Goal: Information Seeking & Learning: Find specific fact

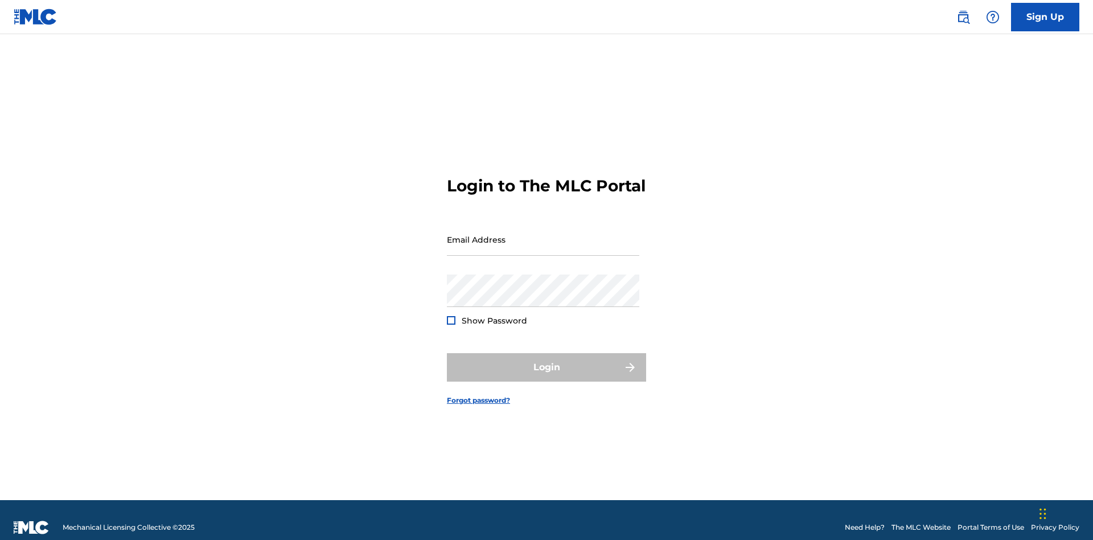
scroll to position [15, 0]
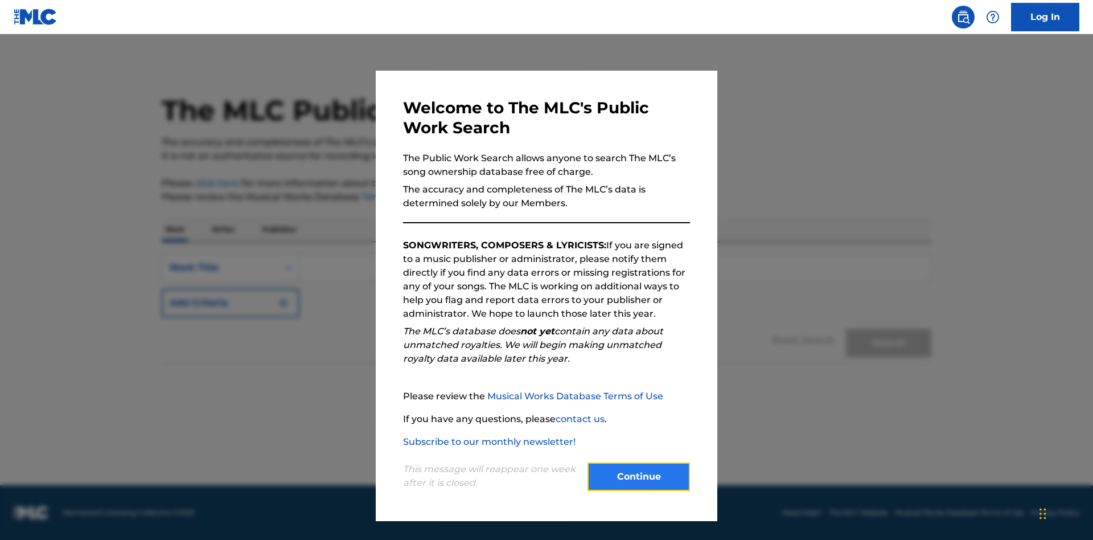
click at [639, 477] on button "Continue" at bounding box center [639, 476] width 102 height 28
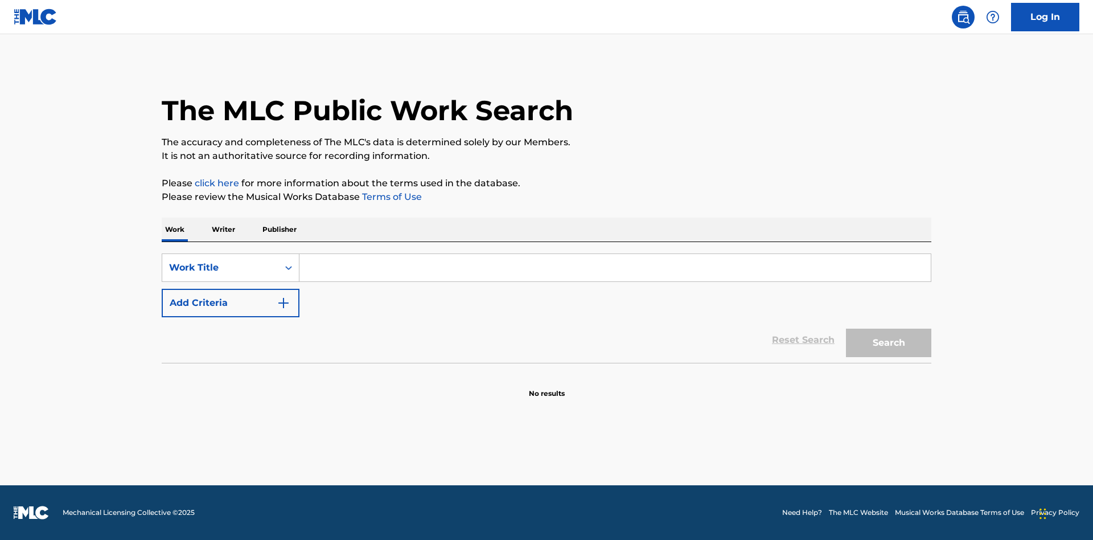
click at [223, 229] on p "Writer" at bounding box center [223, 230] width 30 height 24
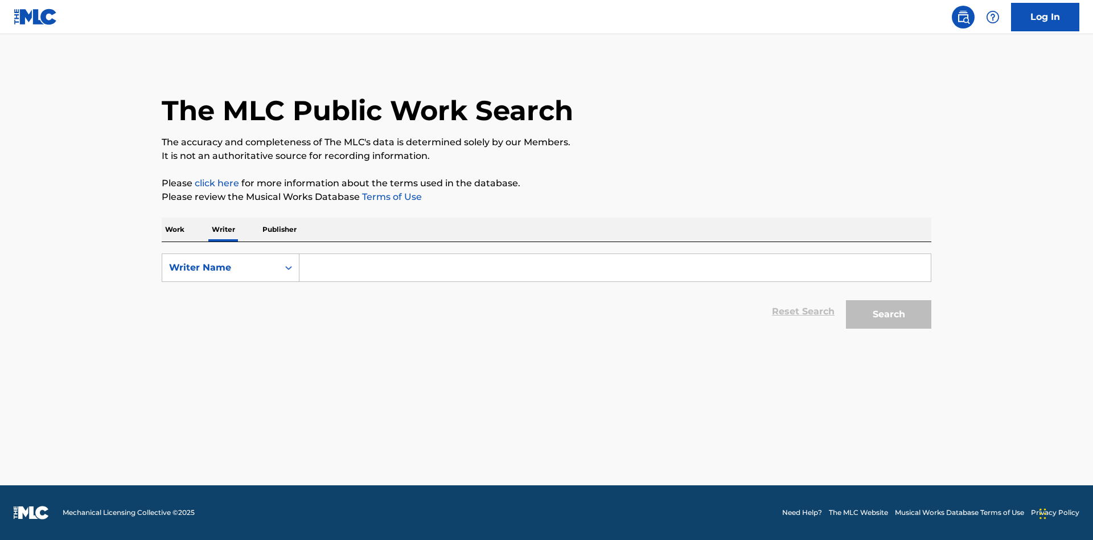
click at [615, 268] on input "Search Form" at bounding box center [615, 267] width 631 height 27
type input "DRAACO DALLAS AVENTURA"
click at [889, 314] on button "Search" at bounding box center [888, 314] width 85 height 28
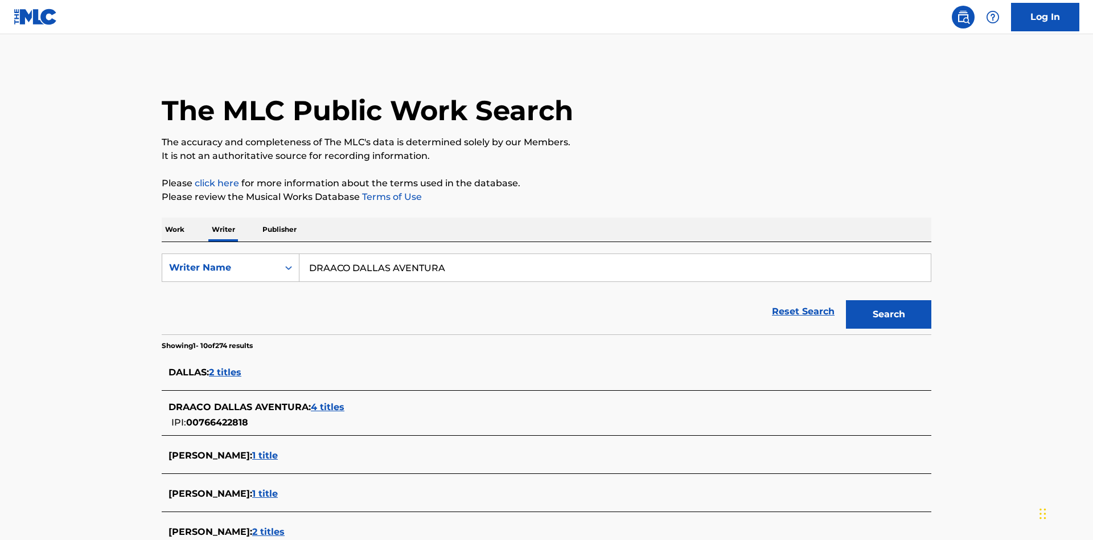
click at [329, 401] on span "4 titles" at bounding box center [328, 406] width 34 height 11
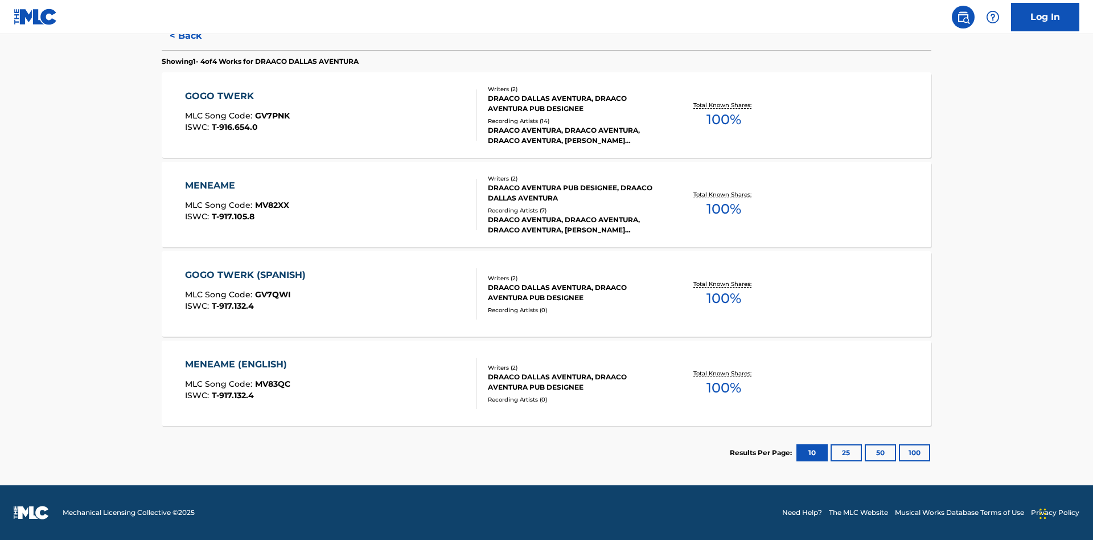
click at [236, 186] on div "MENEAME" at bounding box center [237, 186] width 104 height 14
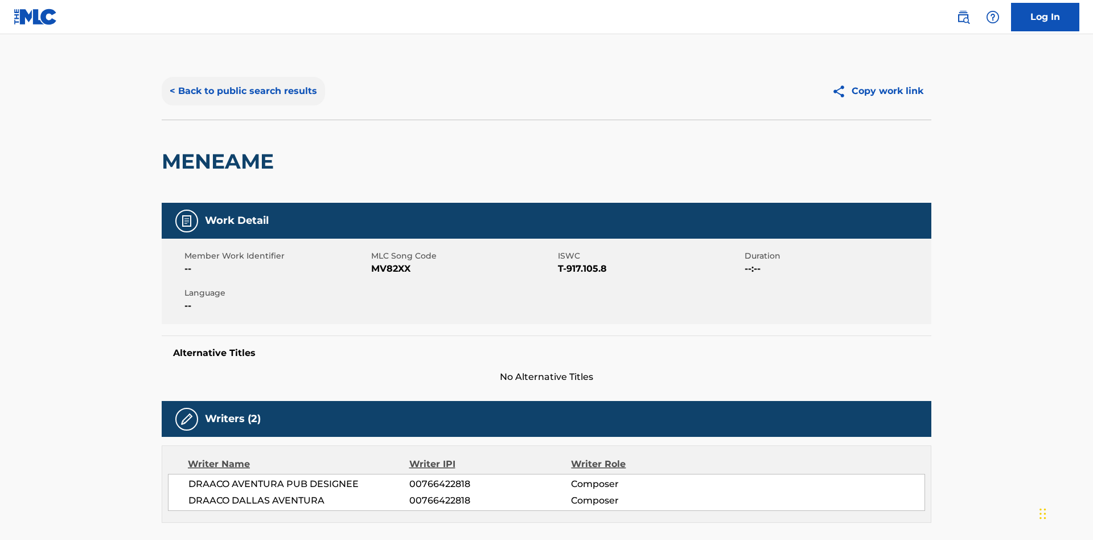
click at [242, 83] on button "< Back to public search results" at bounding box center [243, 91] width 163 height 28
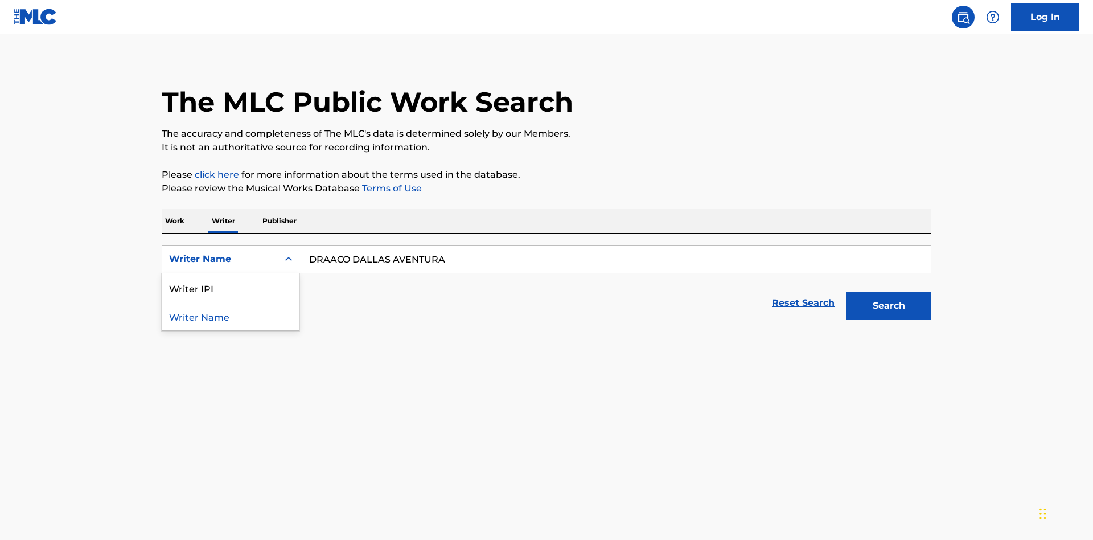
scroll to position [188, 0]
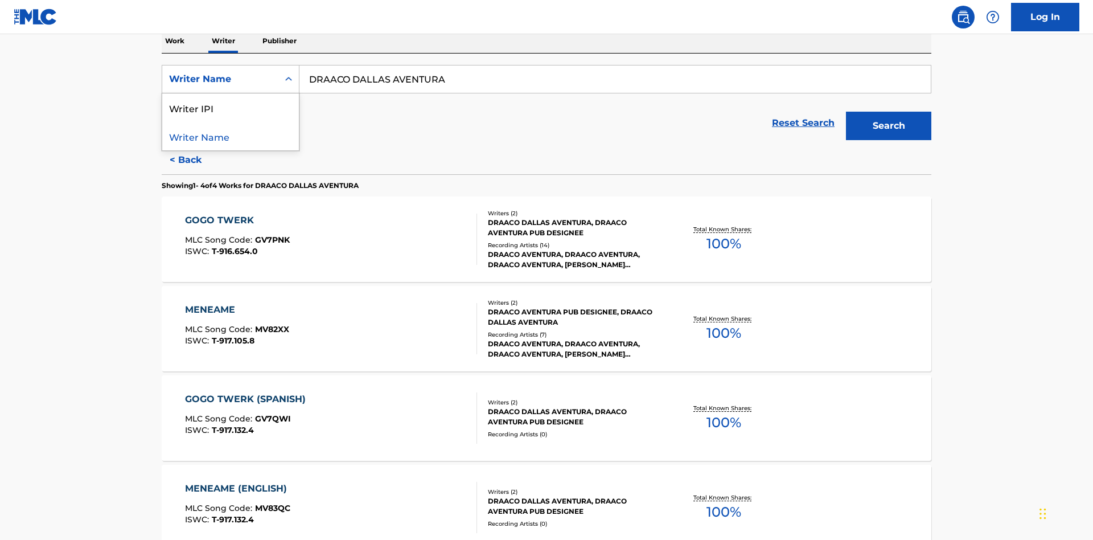
click at [231, 108] on div "Writer IPI" at bounding box center [230, 107] width 137 height 28
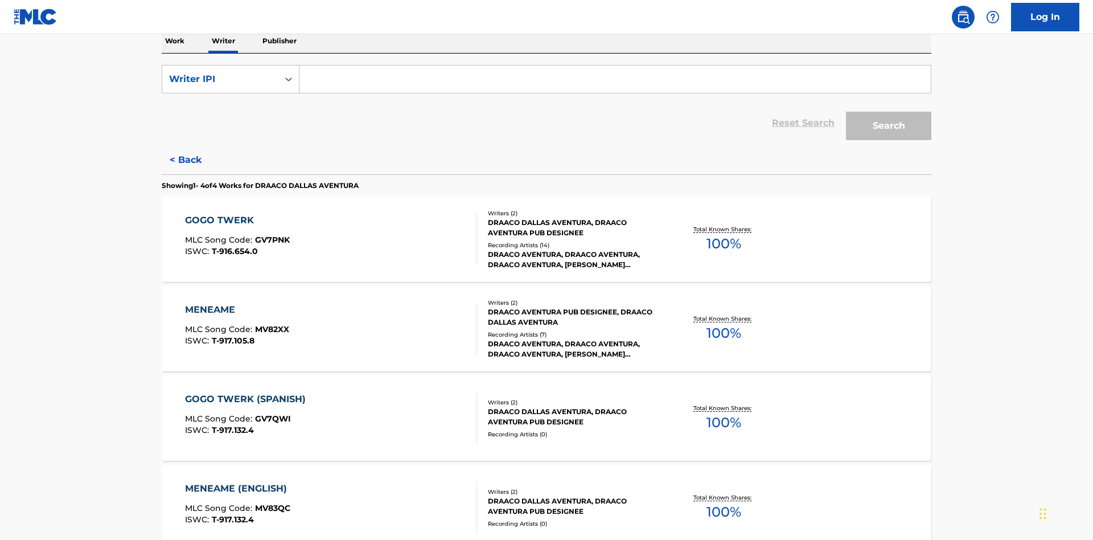
click at [615, 82] on input "Search Form" at bounding box center [615, 78] width 631 height 27
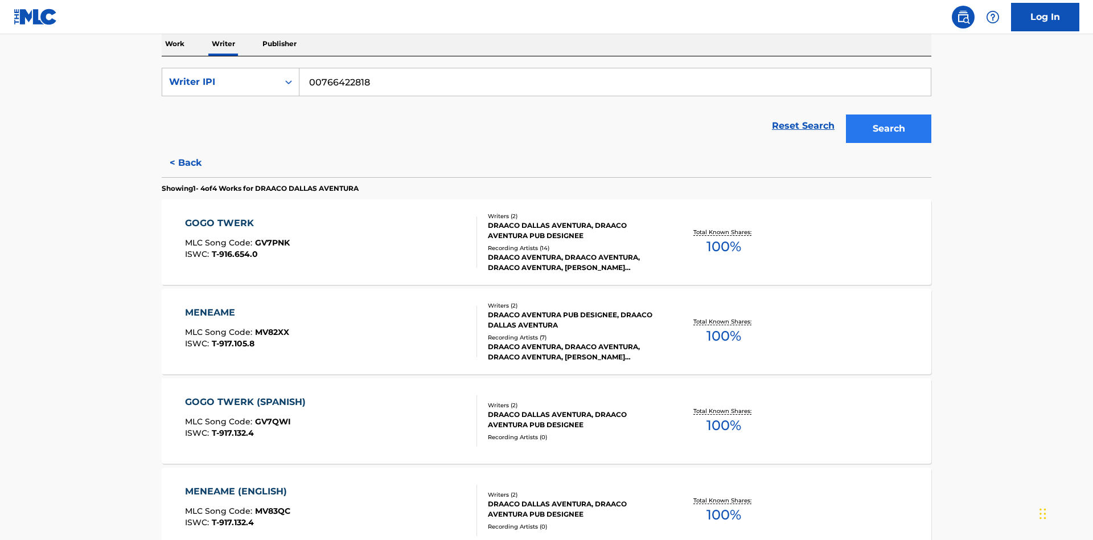
type input "00766422818"
click at [889, 114] on button "Search" at bounding box center [888, 128] width 85 height 28
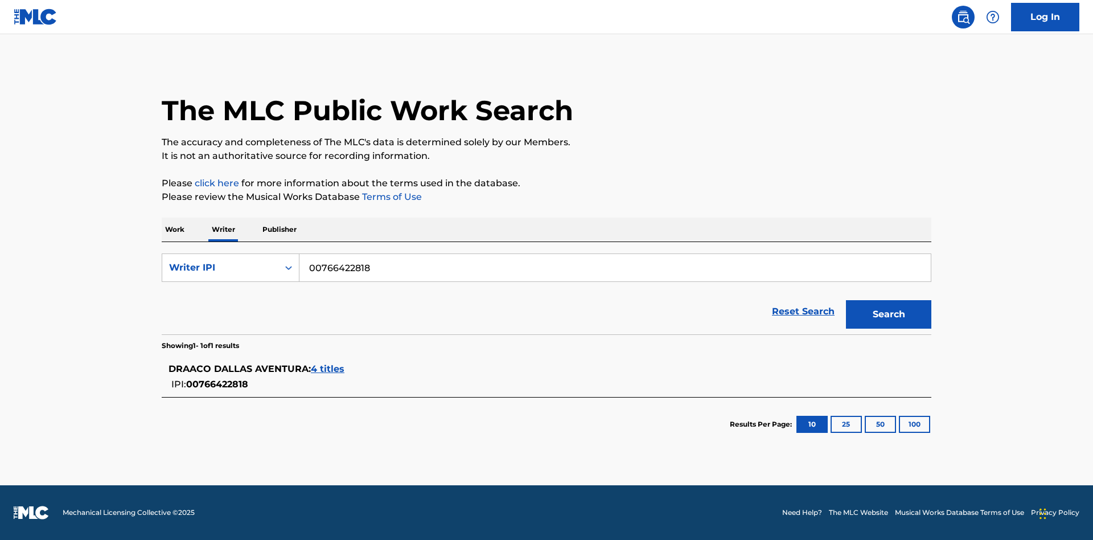
click at [329, 369] on span "4 titles" at bounding box center [328, 368] width 34 height 11
